Goal: Task Accomplishment & Management: Manage account settings

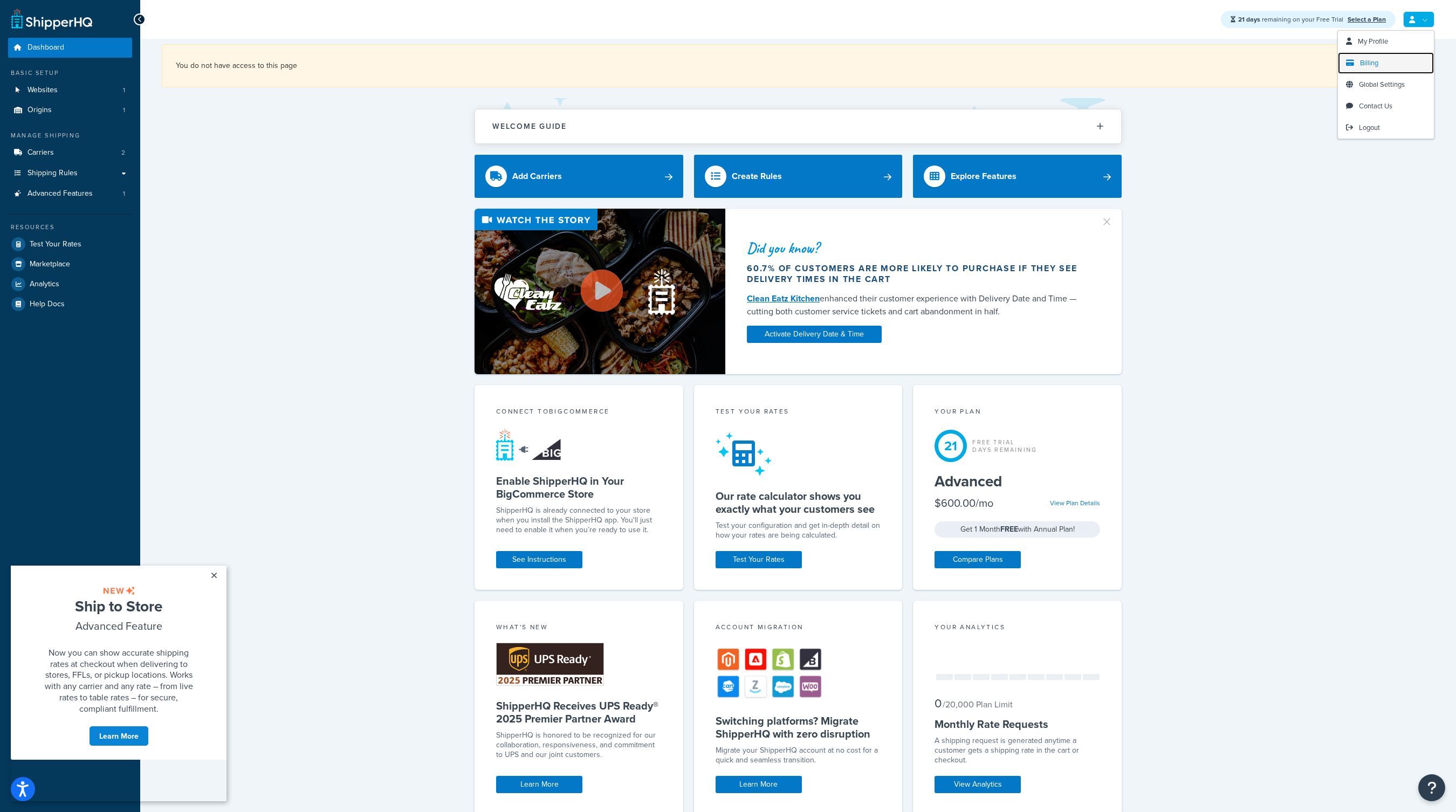
click at [1370, 63] on span "Billing" at bounding box center [1369, 63] width 18 height 10
